Goal: Task Accomplishment & Management: Manage account settings

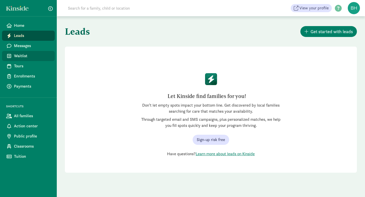
click at [23, 59] on span "Waitlist" at bounding box center [32, 56] width 37 height 6
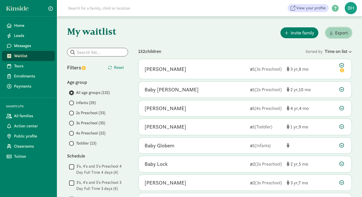
click at [336, 35] on span "Export" at bounding box center [341, 32] width 13 height 7
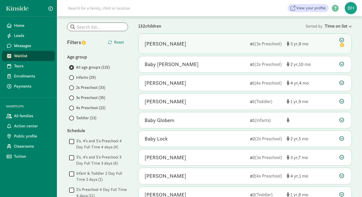
scroll to position [26, 0]
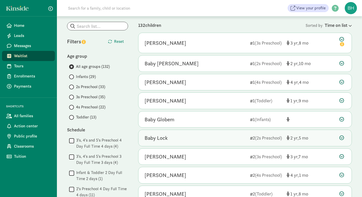
click at [342, 138] on icon at bounding box center [341, 138] width 5 height 5
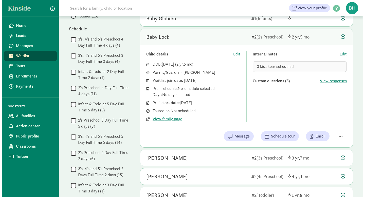
scroll to position [132, 0]
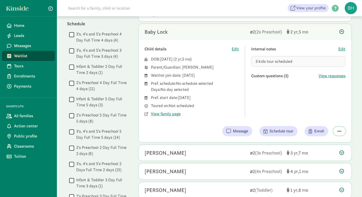
click at [341, 131] on button "button" at bounding box center [339, 131] width 12 height 9
click at [325, 120] on div "Remove from list" at bounding box center [320, 118] width 39 height 6
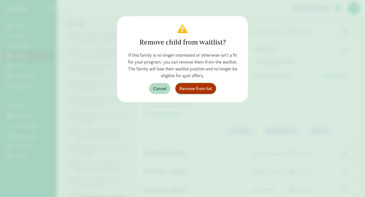
click at [199, 87] on span "Remove from list" at bounding box center [196, 88] width 32 height 7
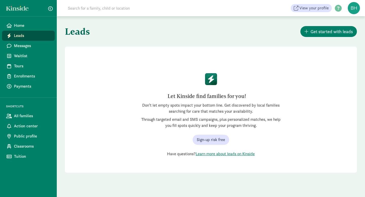
click at [202, 188] on div "Leads Get started with leads Let Kinside find families for you! Don’t let empty…" at bounding box center [211, 106] width 309 height 181
click at [21, 57] on span "Waitlist" at bounding box center [32, 56] width 37 height 6
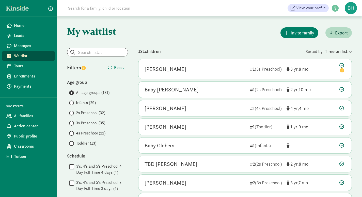
click at [206, 54] on div "131 children" at bounding box center [221, 51] width 167 height 7
